Goal: Task Accomplishment & Management: Use online tool/utility

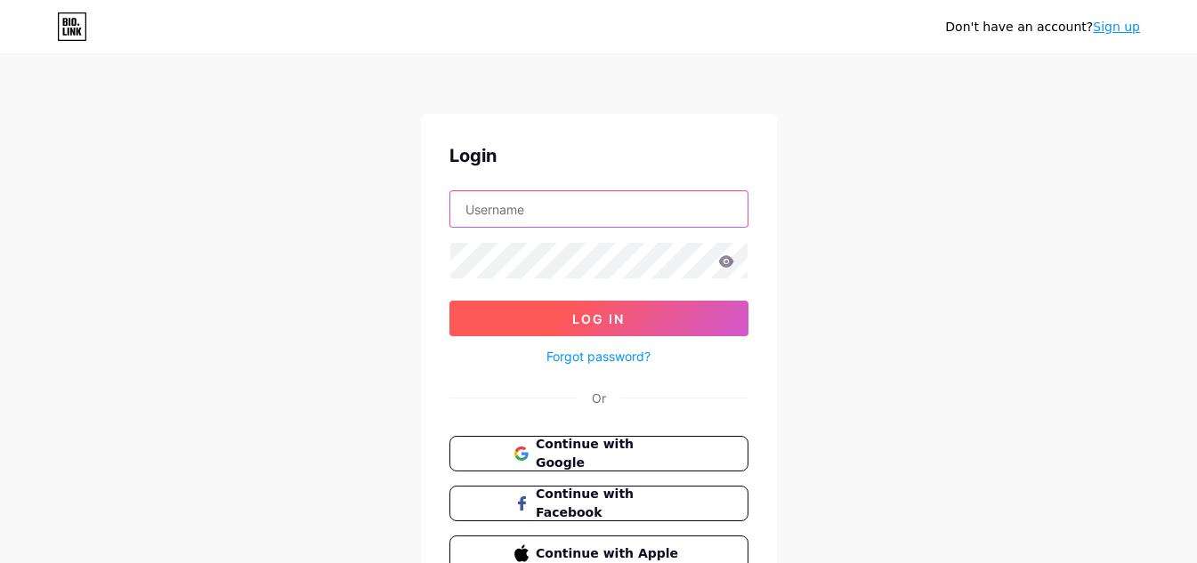
type input "loanpey"
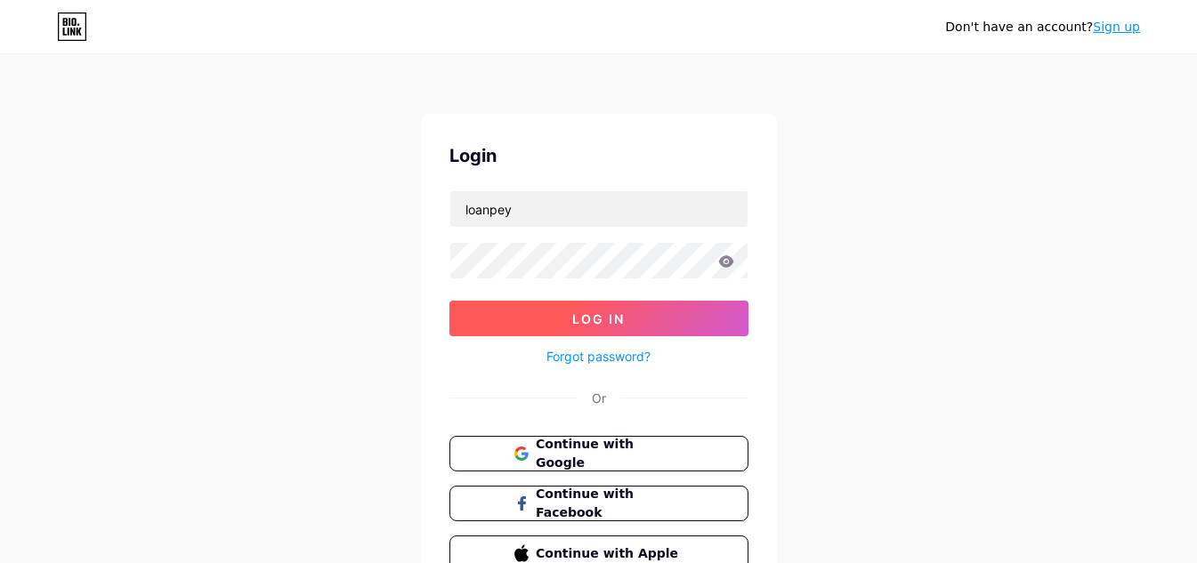
click at [592, 329] on button "Log In" at bounding box center [598, 319] width 299 height 36
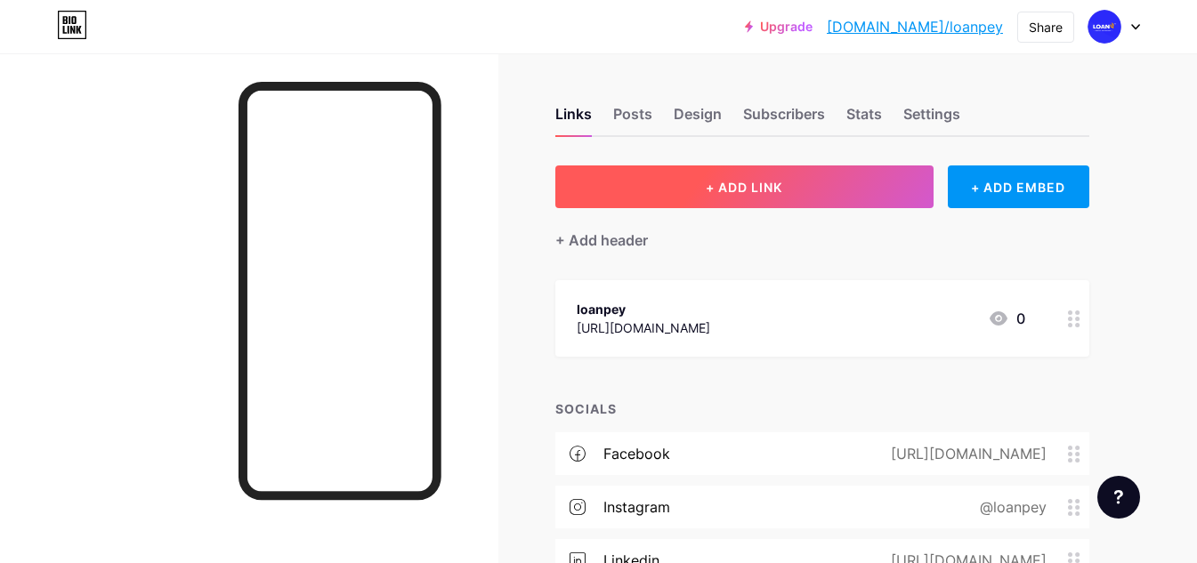
click at [682, 187] on button "+ ADD LINK" at bounding box center [744, 186] width 378 height 43
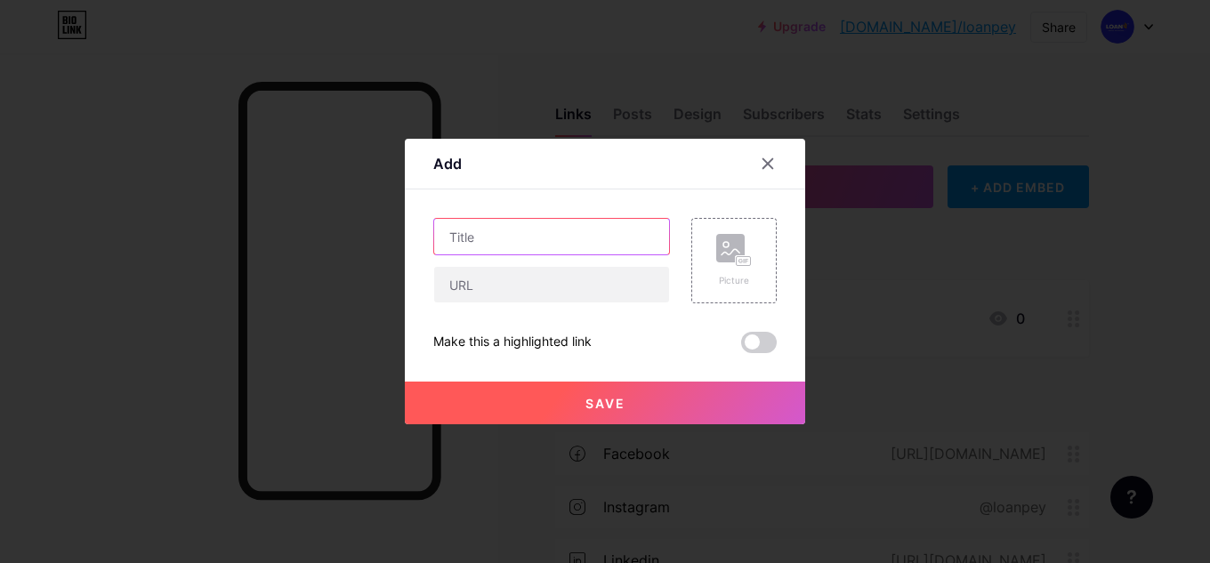
click at [502, 238] on input "text" at bounding box center [551, 237] width 235 height 36
paste input "travel loan emi calculator"
type input "travel loan emi calculator"
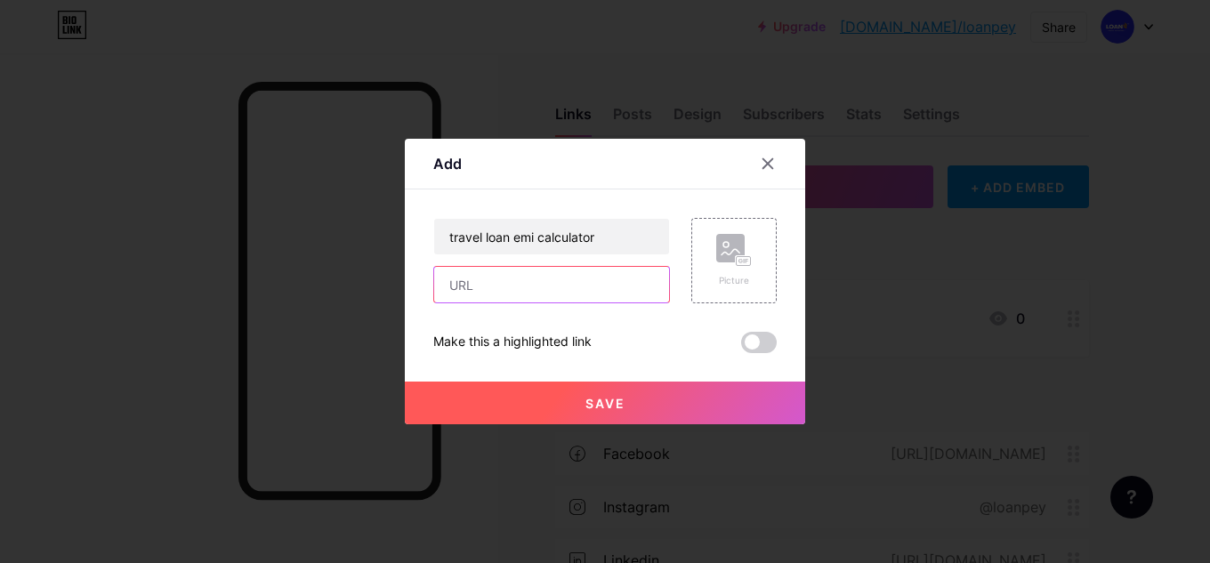
click at [569, 284] on input "text" at bounding box center [551, 285] width 235 height 36
paste input "[URL][DOMAIN_NAME]"
type input "[URL][DOMAIN_NAME]"
click at [683, 403] on button "Save" at bounding box center [605, 403] width 400 height 43
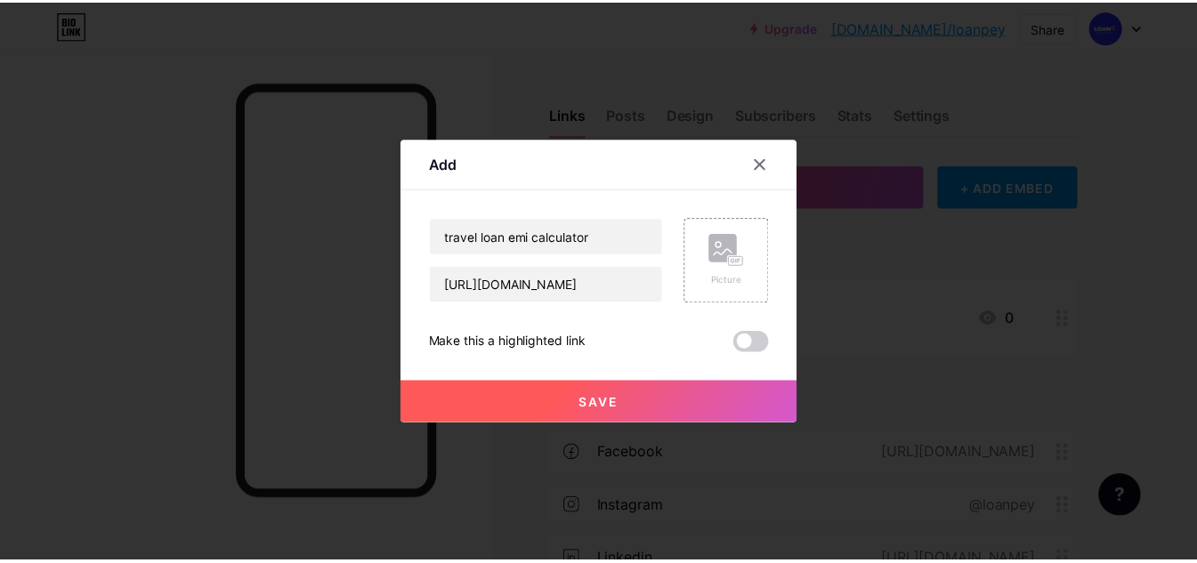
scroll to position [0, 0]
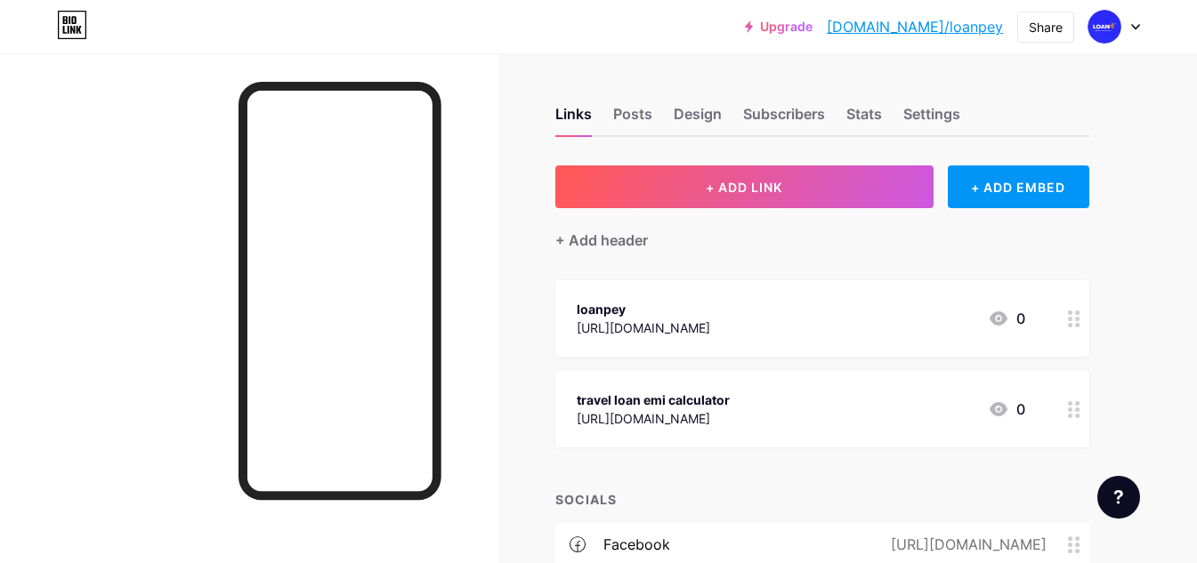
click at [961, 31] on link "[DOMAIN_NAME]/loanpey" at bounding box center [915, 26] width 176 height 21
